Goal: Task Accomplishment & Management: Use online tool/utility

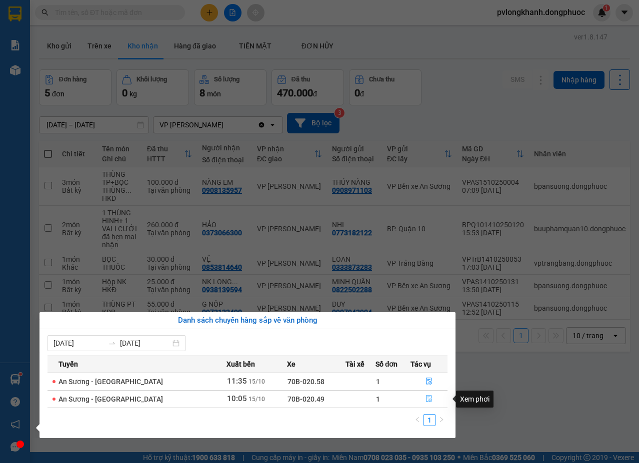
click at [420, 399] on button "button" at bounding box center [429, 399] width 36 height 16
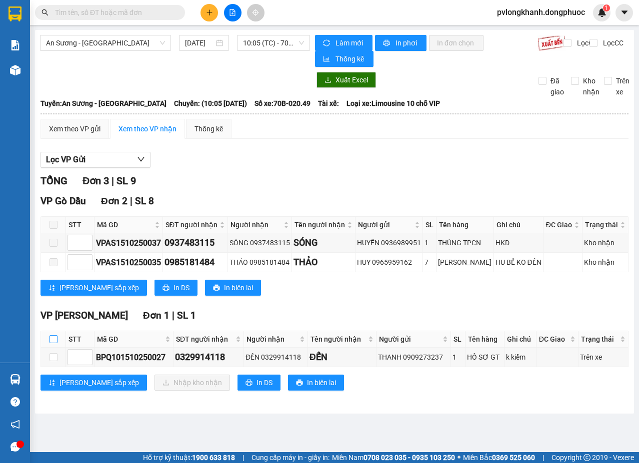
click at [54, 341] on input "checkbox" at bounding box center [53, 339] width 8 height 8
checkbox input "true"
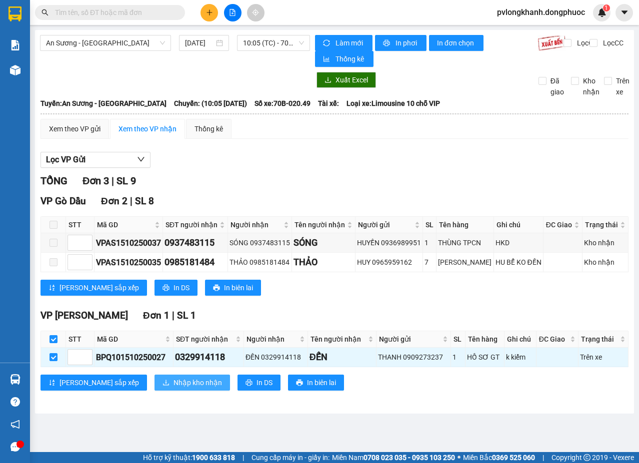
click at [173, 383] on span "Nhập kho nhận" at bounding box center [197, 382] width 48 height 11
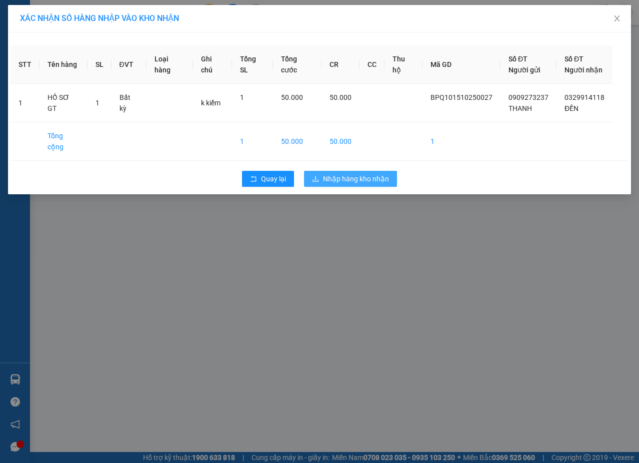
click at [372, 173] on span "Nhập hàng kho nhận" at bounding box center [356, 178] width 66 height 11
